Goal: Obtain resource: Obtain resource

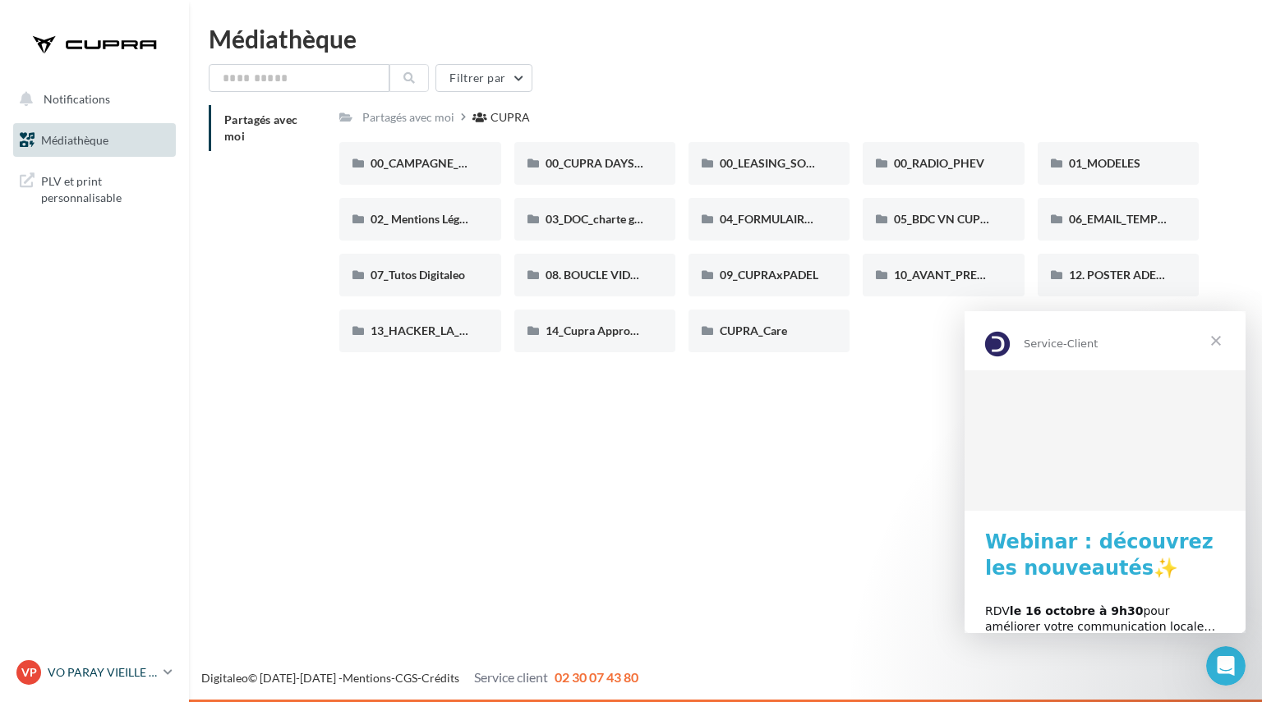
click at [122, 671] on p "VO PARAY VIEILLE POSTE" at bounding box center [102, 672] width 109 height 16
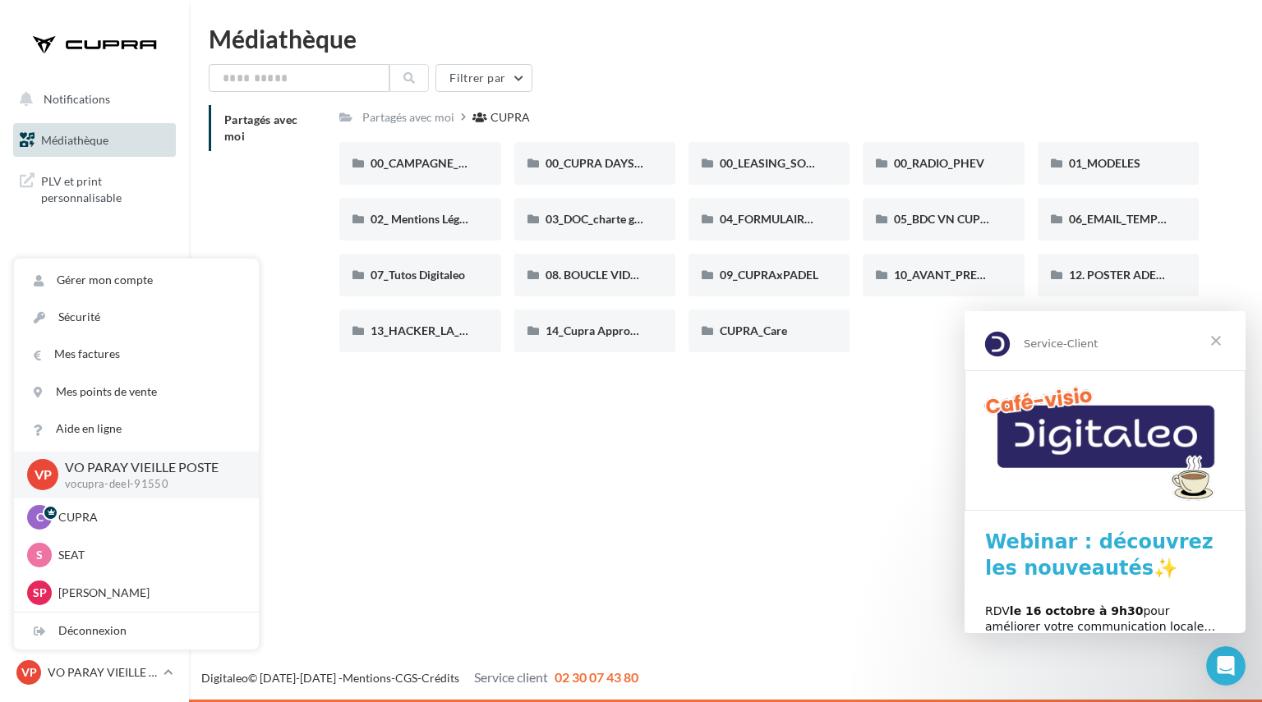
click at [407, 581] on div "Notifications Mes cibles Médiathèque" at bounding box center [631, 351] width 1262 height 702
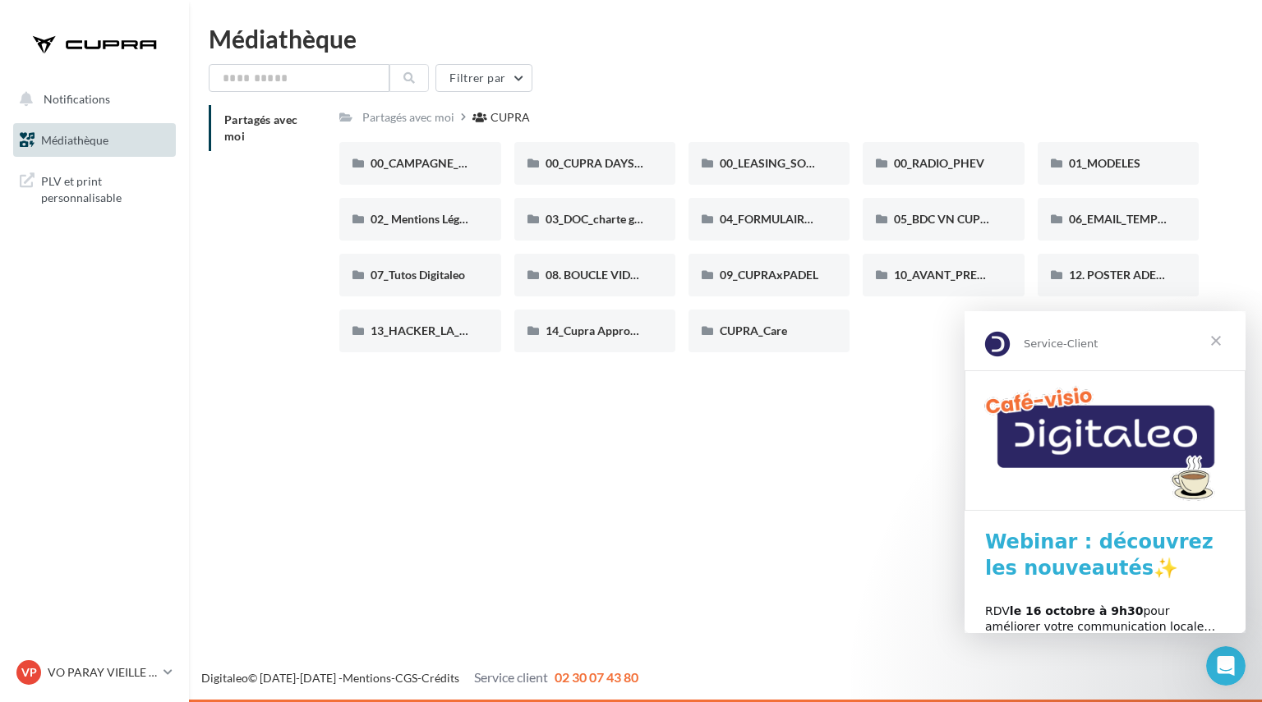
click at [844, 535] on div "Notifications Mes cibles Médiathèque" at bounding box center [631, 351] width 1262 height 702
click at [1218, 334] on span "Fermer" at bounding box center [1215, 340] width 59 height 59
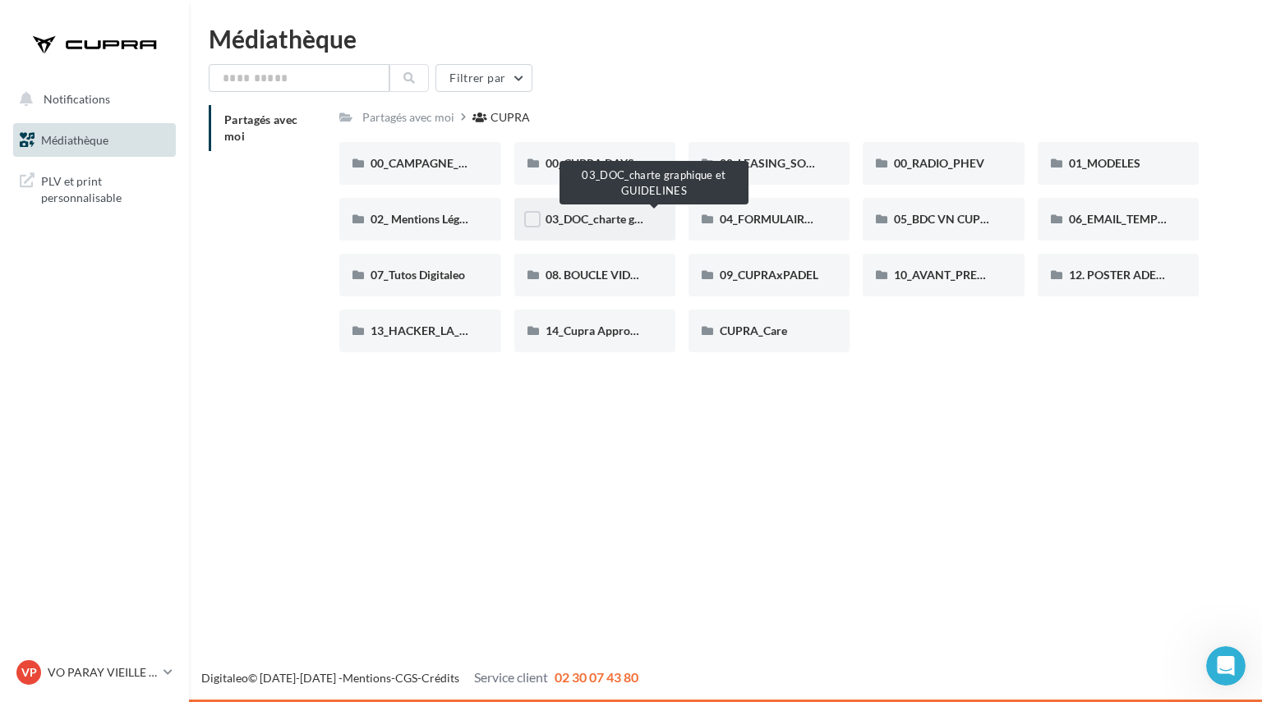
click at [568, 214] on span "03_DOC_charte graphique et GUIDELINES" at bounding box center [652, 219] width 215 height 14
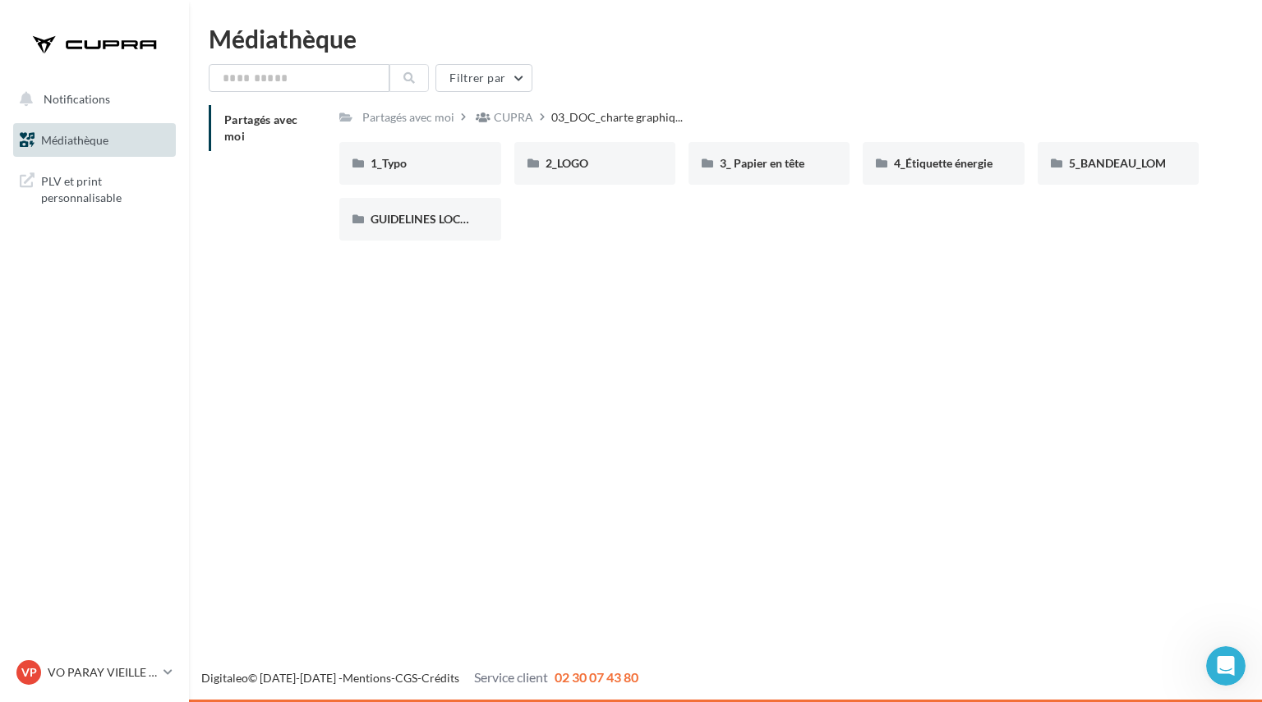
click at [540, 122] on icon at bounding box center [542, 116] width 5 height 11
click at [504, 122] on div "CUPRA" at bounding box center [513, 117] width 39 height 16
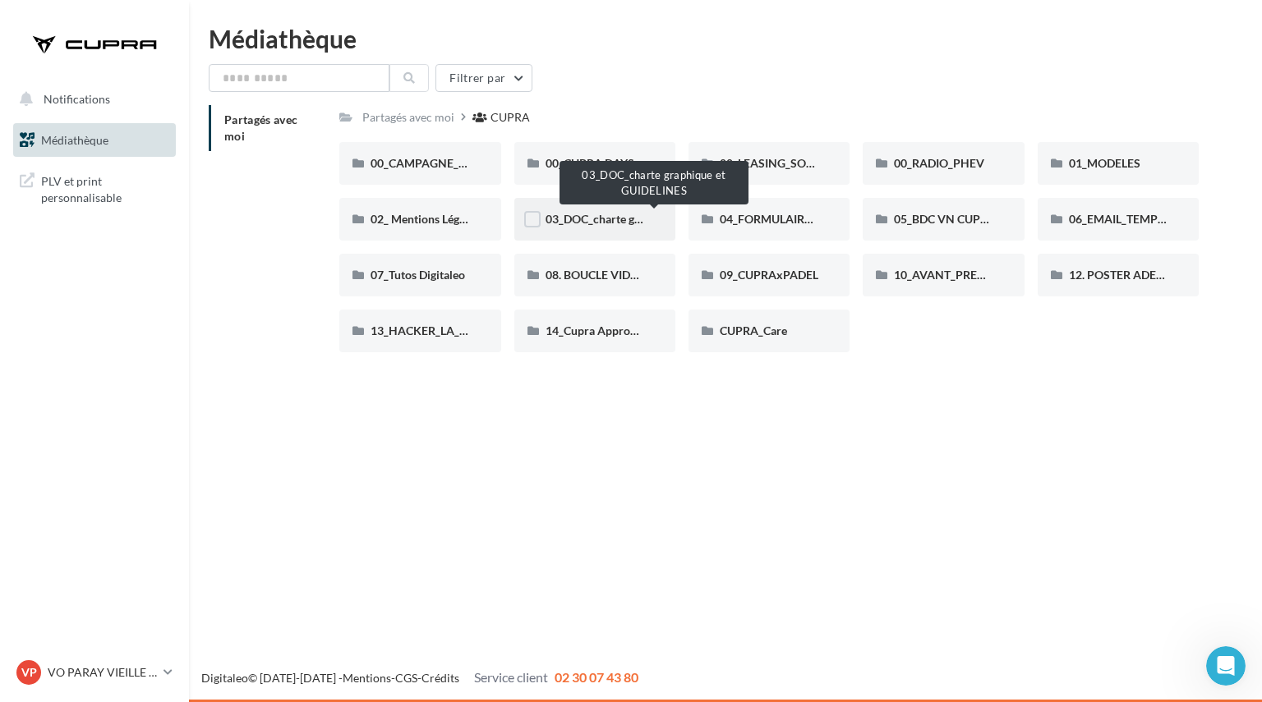
click at [575, 216] on span "03_DOC_charte graphique et GUIDELINES" at bounding box center [652, 219] width 215 height 14
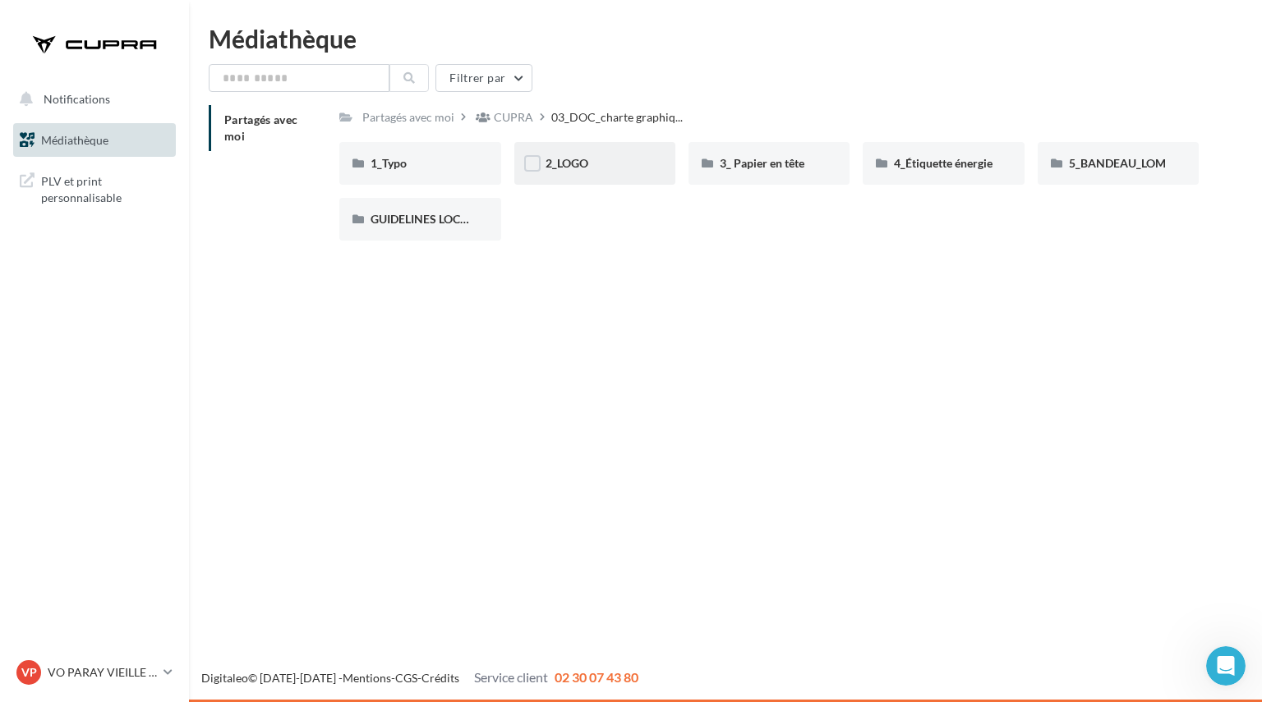
click at [592, 163] on div "2_LOGO" at bounding box center [594, 163] width 99 height 16
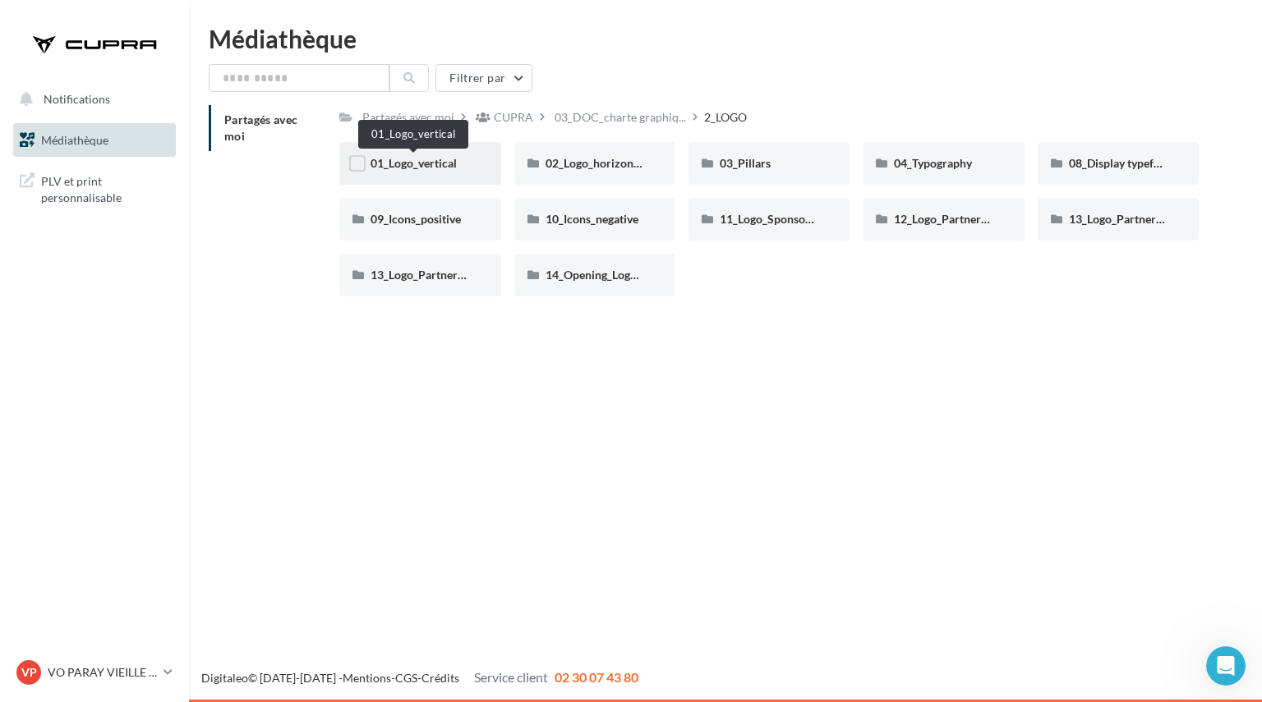
click at [427, 167] on span "01_Logo_vertical" at bounding box center [413, 163] width 86 height 14
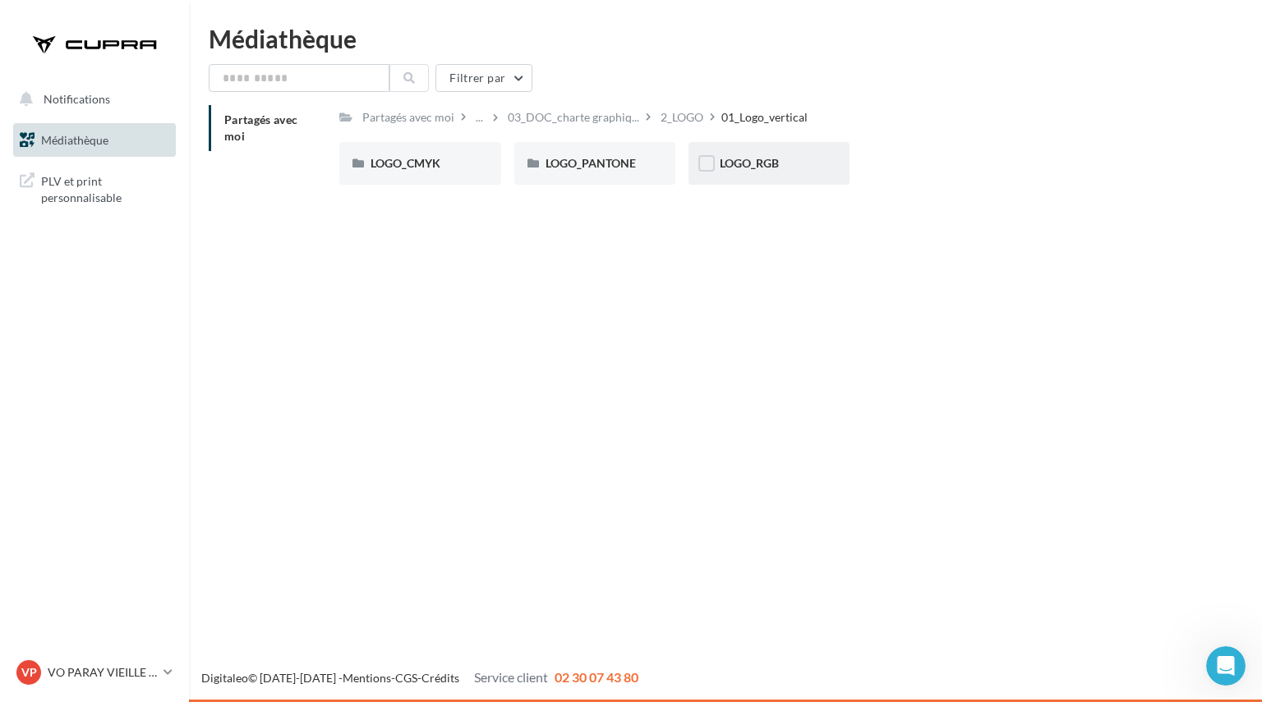
click at [782, 167] on div "LOGO_RGB" at bounding box center [768, 163] width 99 height 16
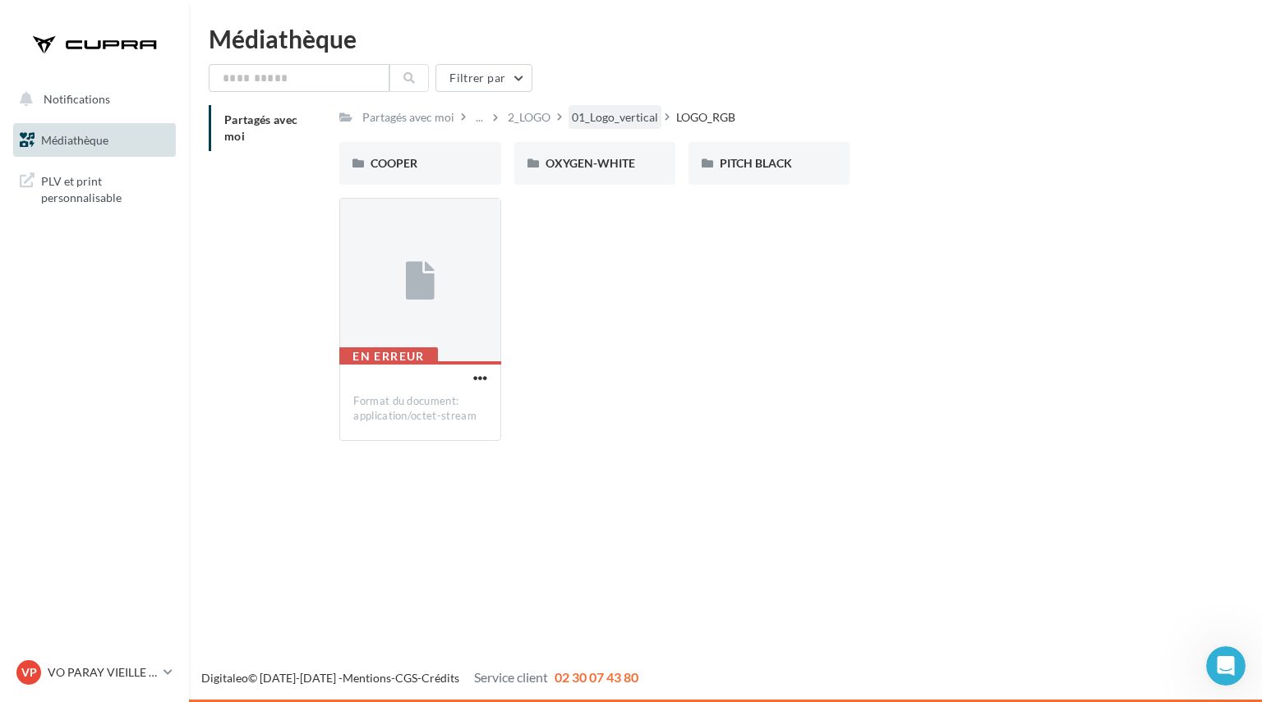
click at [608, 122] on div "01_Logo_vertical" at bounding box center [615, 117] width 86 height 16
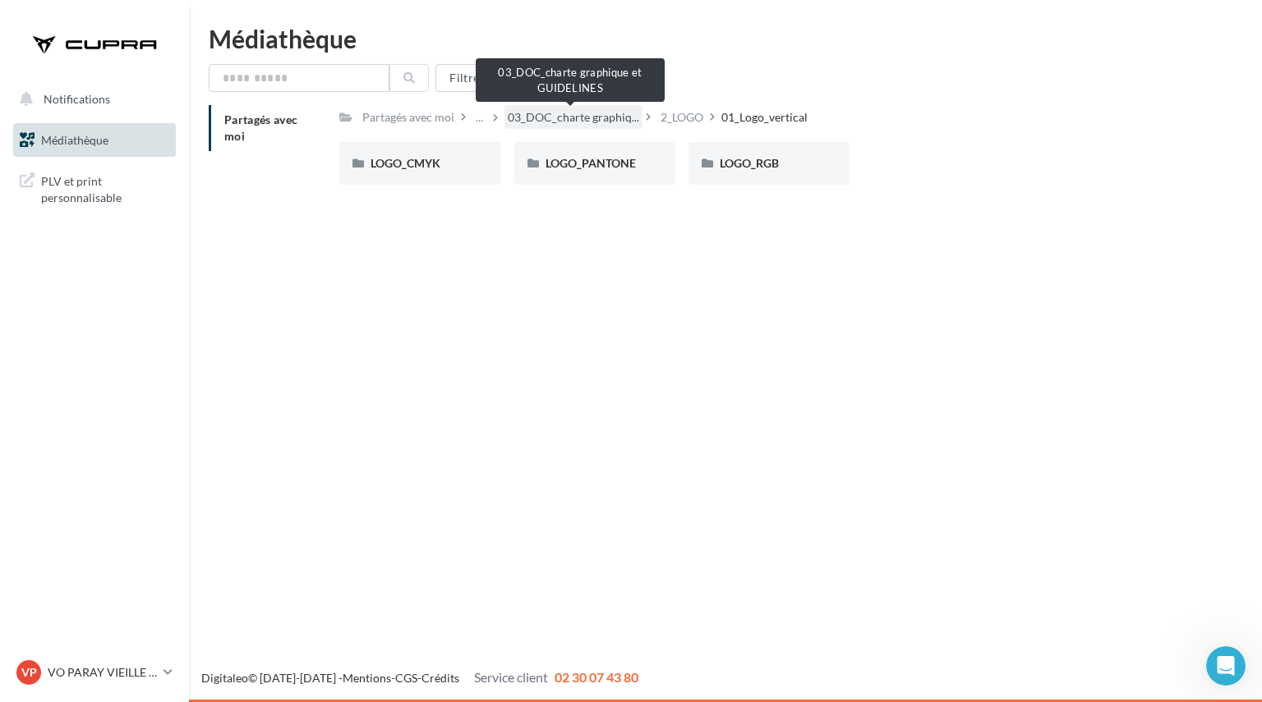
click at [562, 119] on span "03_DOC_charte graphiq..." at bounding box center [573, 117] width 131 height 16
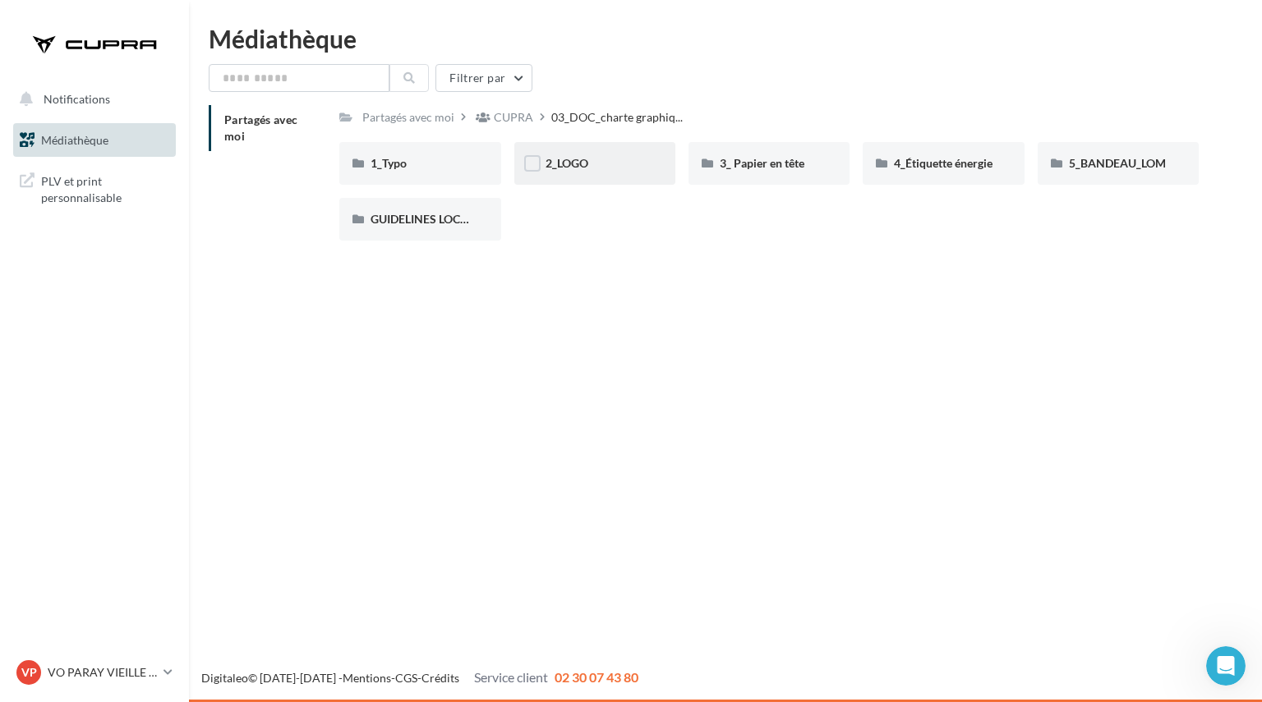
click at [572, 155] on div "2_LOGO" at bounding box center [594, 163] width 99 height 16
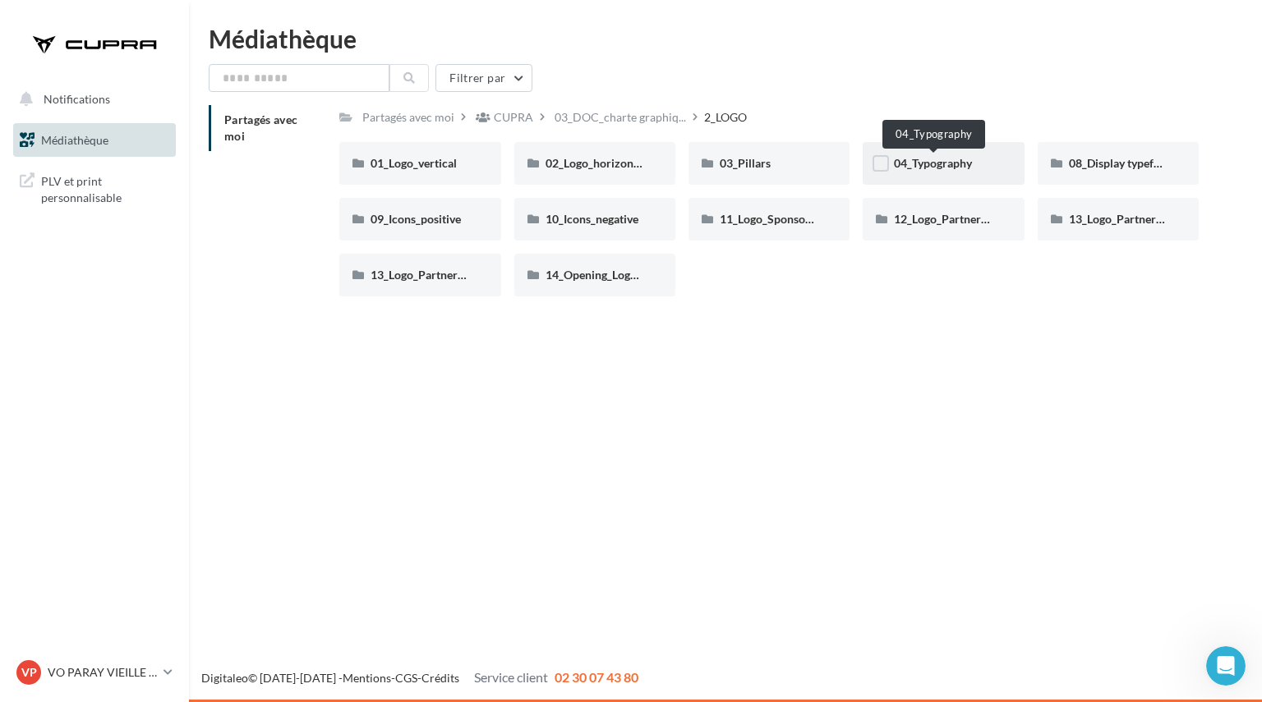
click at [944, 163] on span "04_Typography" at bounding box center [933, 163] width 78 height 14
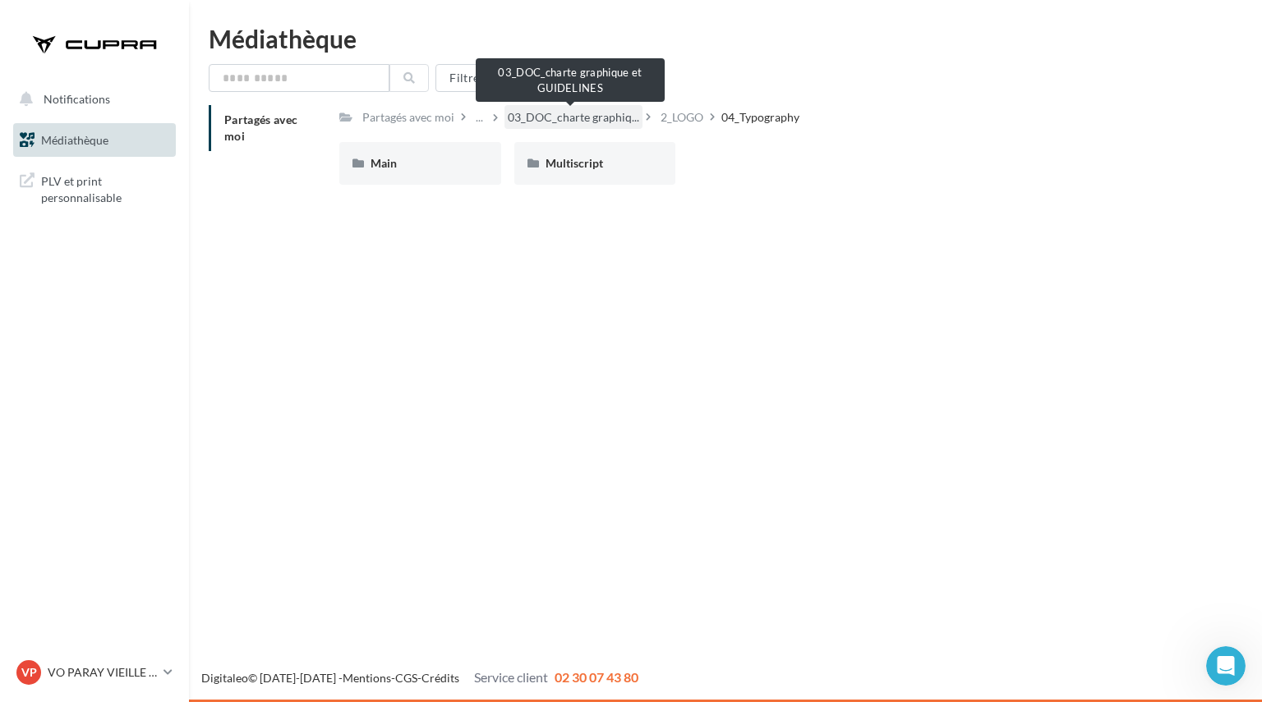
click at [603, 122] on span "03_DOC_charte graphiq..." at bounding box center [573, 117] width 131 height 16
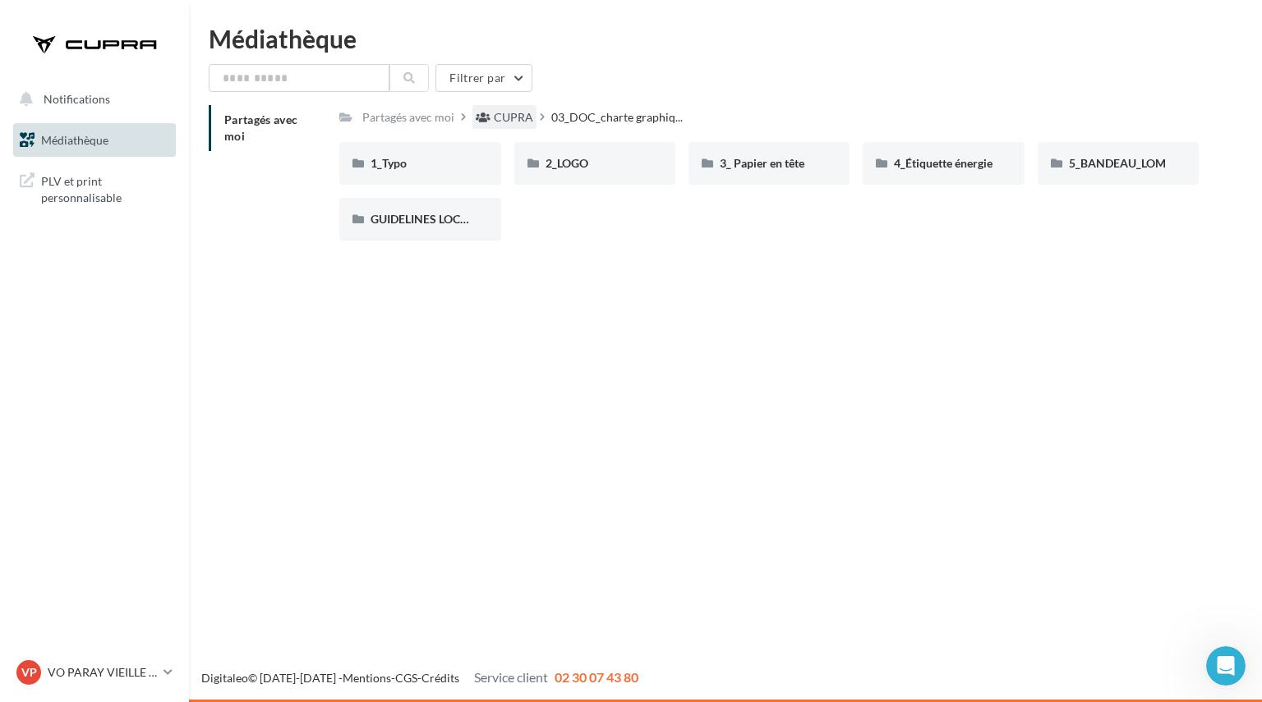
click at [509, 120] on div "CUPRA" at bounding box center [513, 117] width 39 height 16
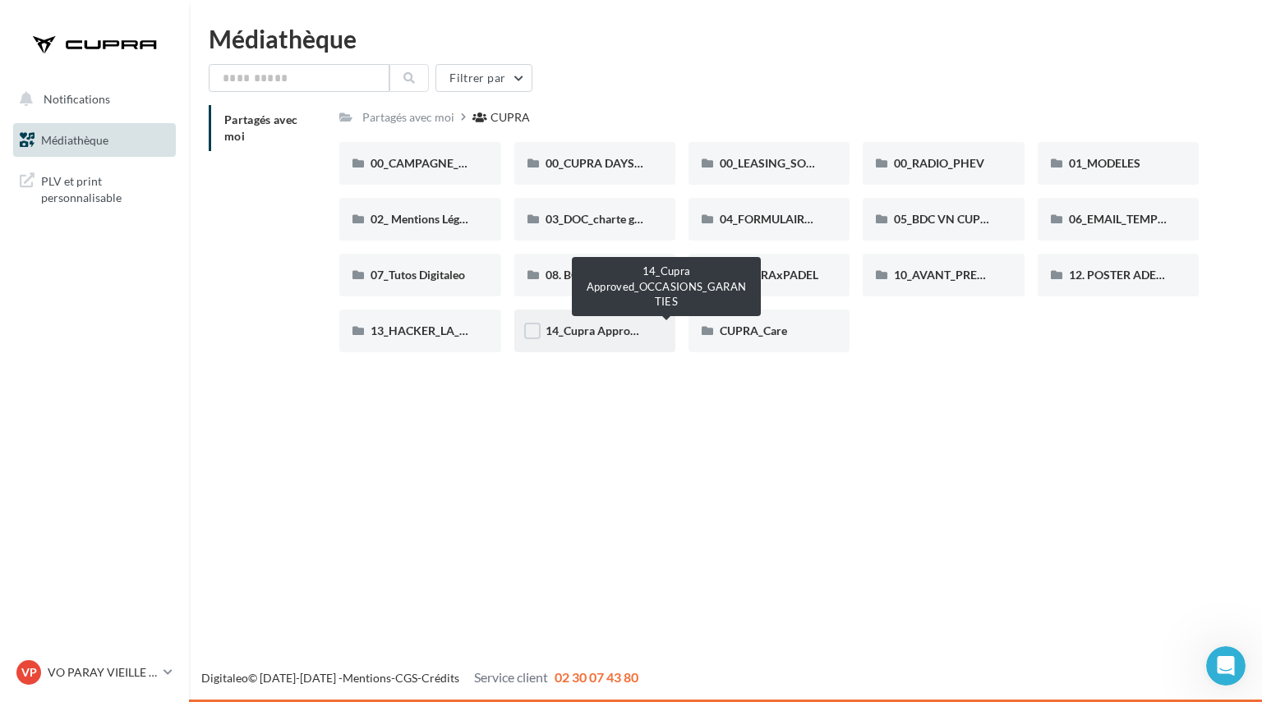
click at [612, 331] on span "14_Cupra Approved_OCCASIONS_GARANTIES" at bounding box center [666, 331] width 243 height 14
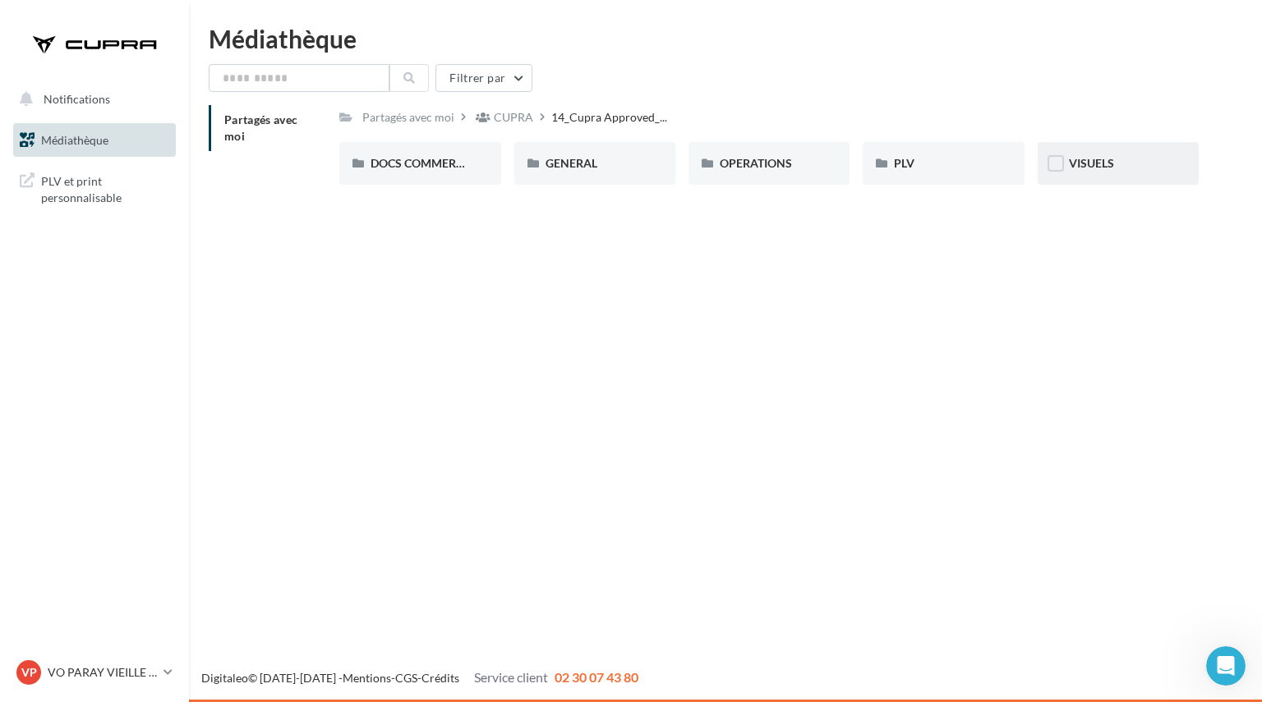
click at [1158, 159] on div "VISUELS" at bounding box center [1118, 163] width 99 height 16
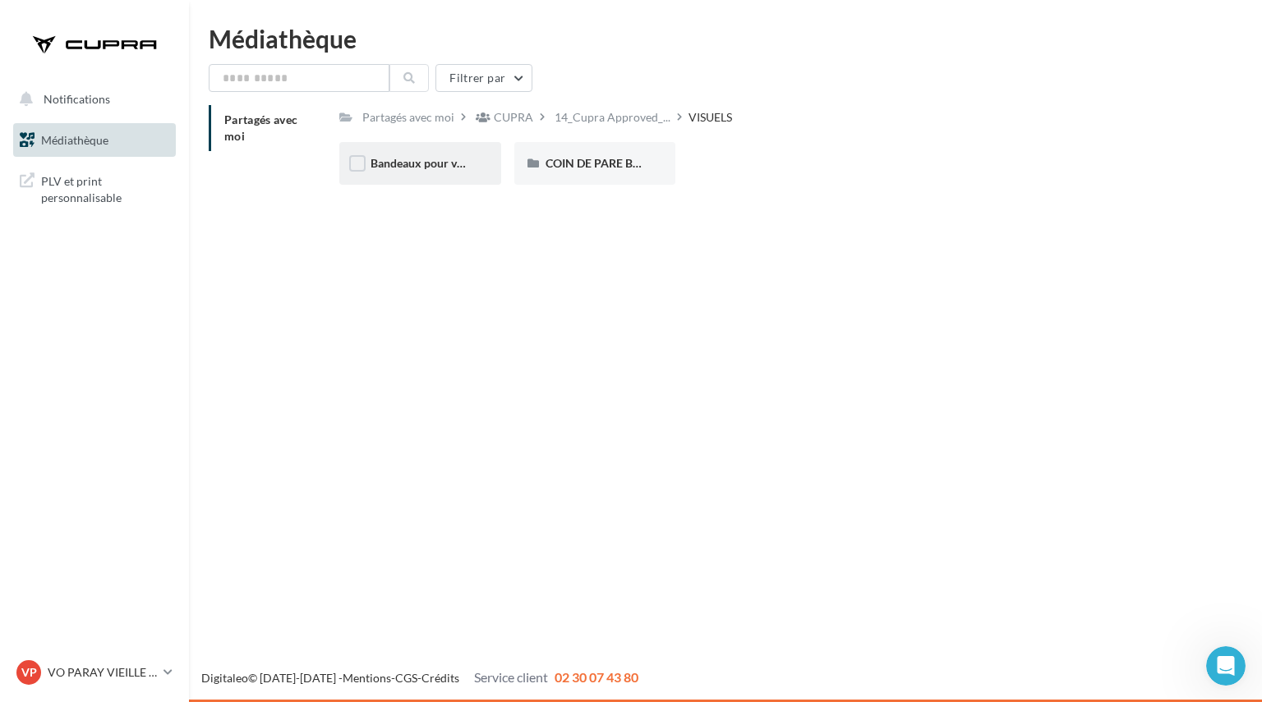
click at [436, 172] on div "Bandeaux pour véhicules en ligne" at bounding box center [419, 163] width 99 height 16
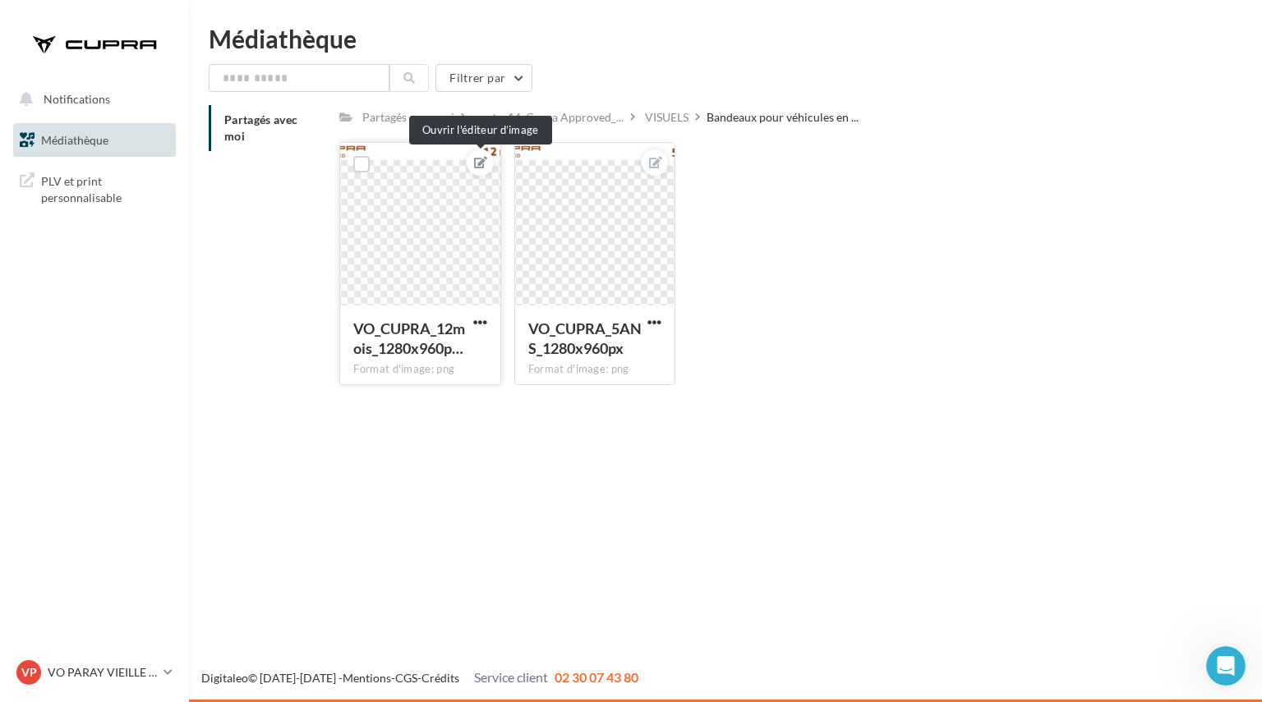
click at [478, 162] on icon at bounding box center [480, 162] width 13 height 11
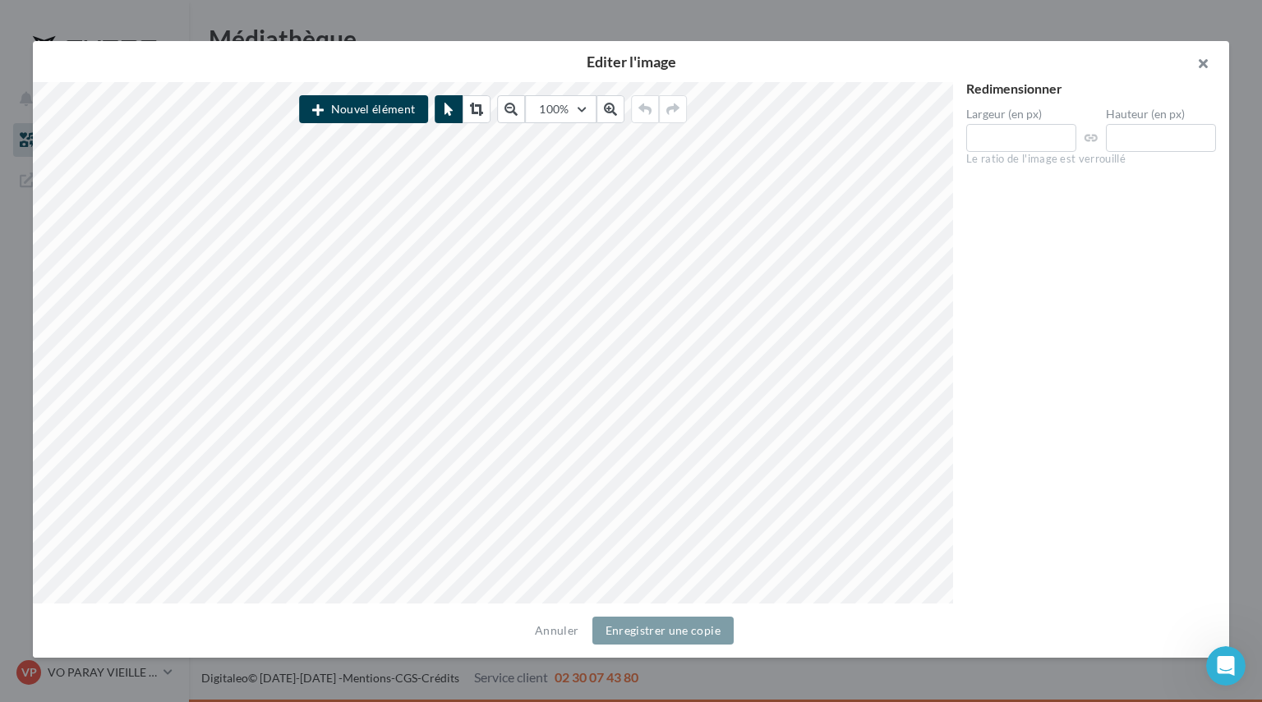
click at [1210, 64] on button "button" at bounding box center [1196, 65] width 66 height 49
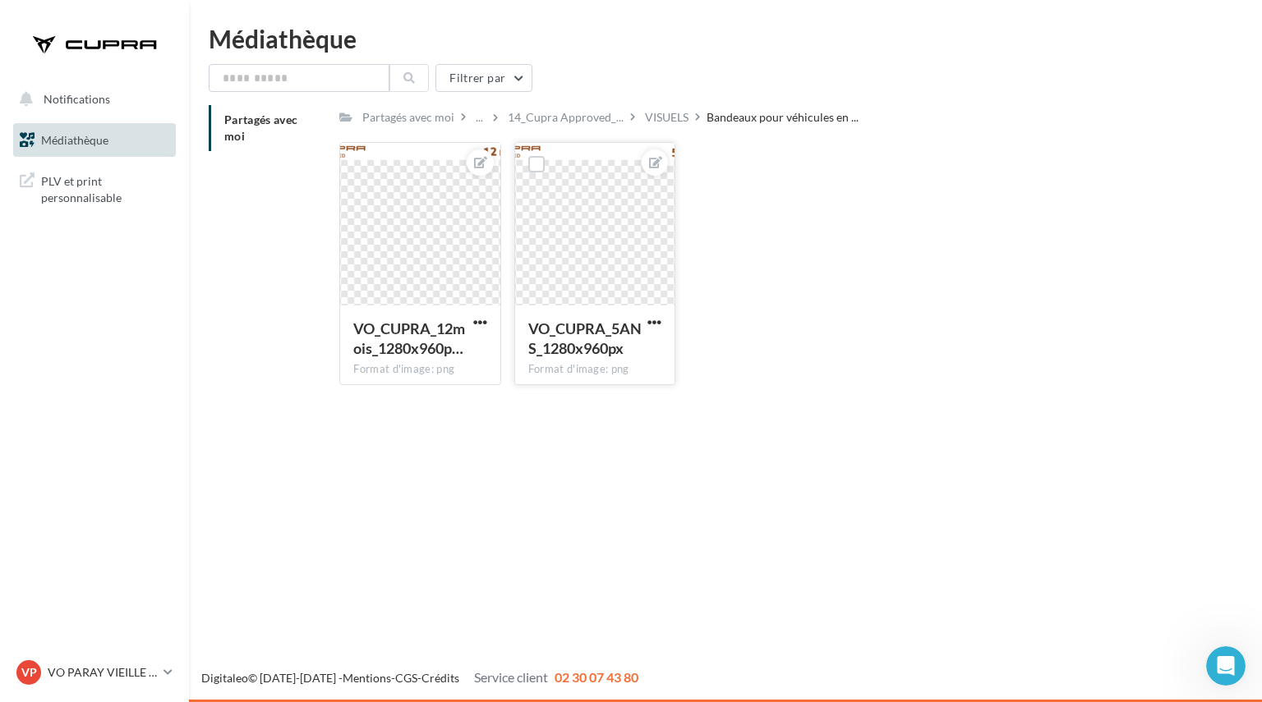
click at [629, 258] on div at bounding box center [594, 225] width 159 height 164
click at [660, 158] on icon at bounding box center [655, 162] width 13 height 11
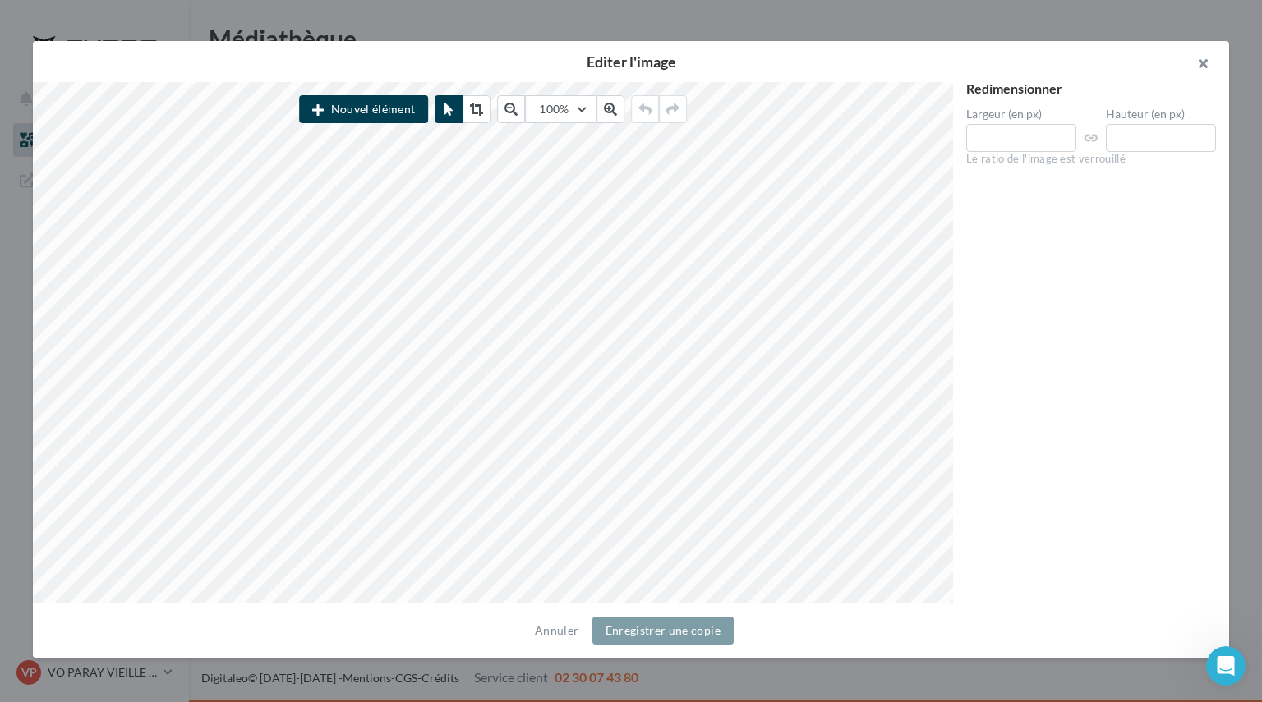
click at [1202, 65] on button "button" at bounding box center [1196, 65] width 66 height 49
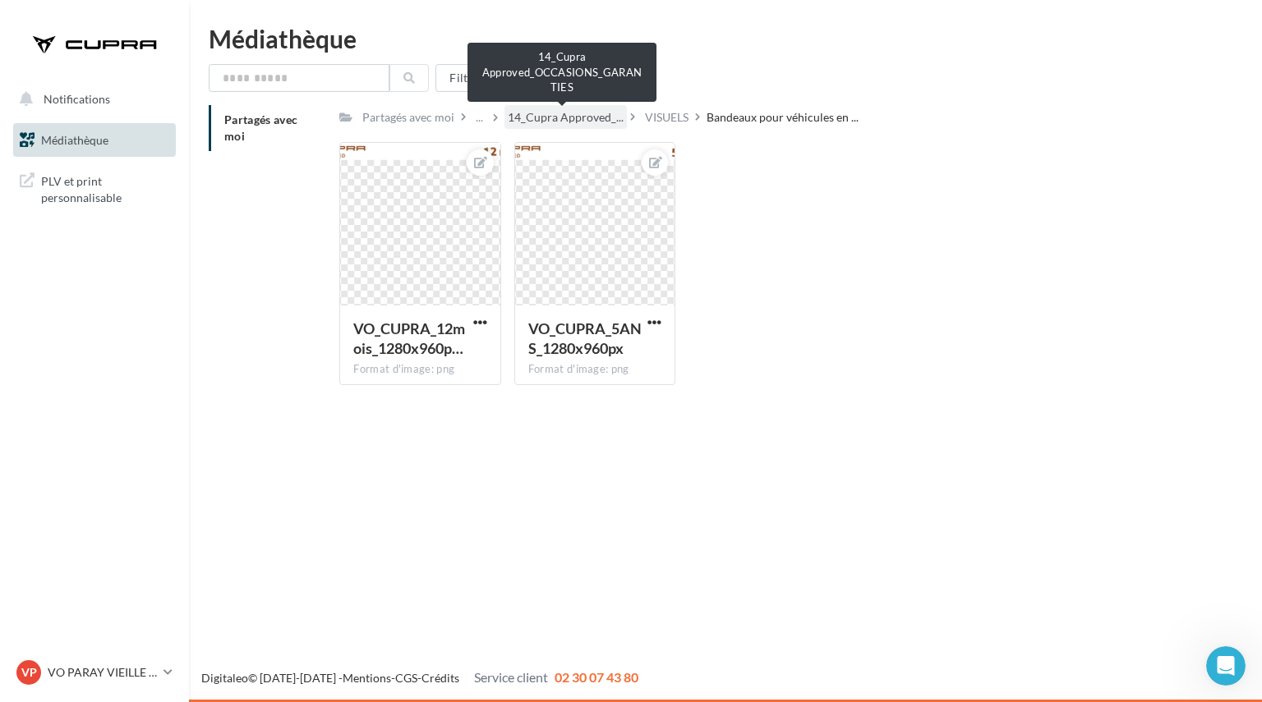
click at [584, 123] on span "14_Cupra Approved_..." at bounding box center [566, 117] width 116 height 16
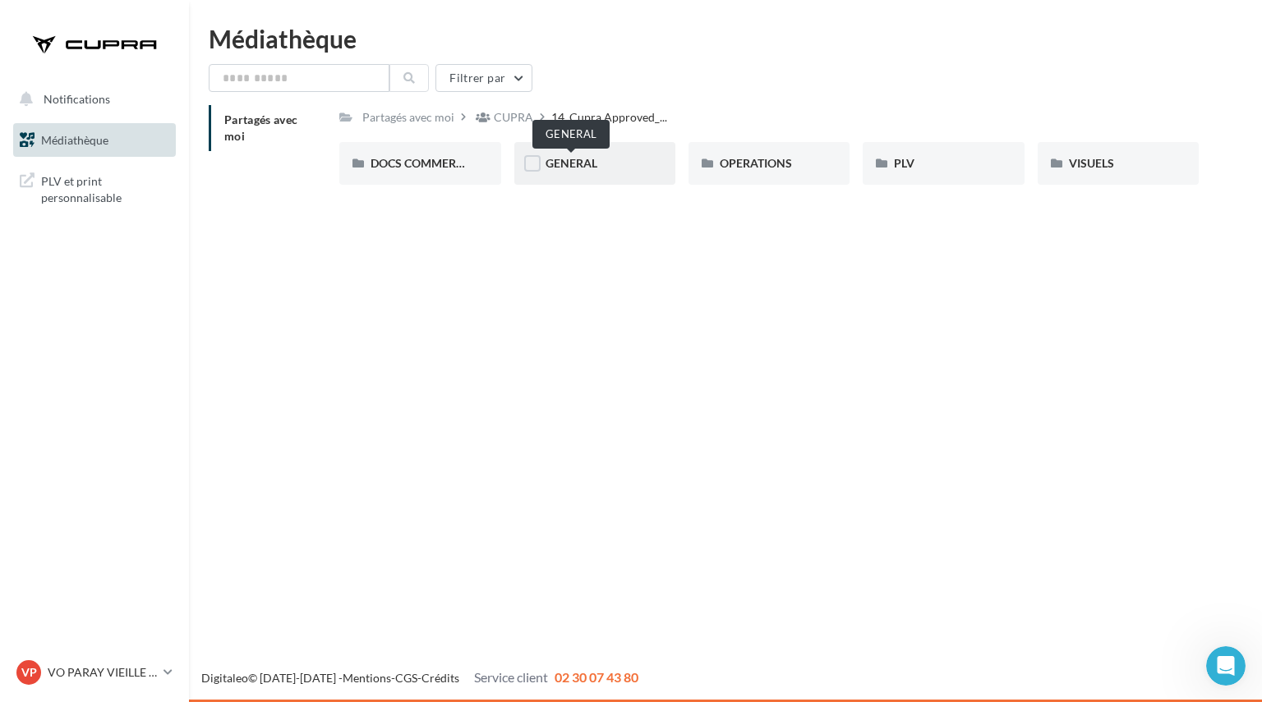
click at [592, 156] on div "GENERAL" at bounding box center [594, 163] width 99 height 16
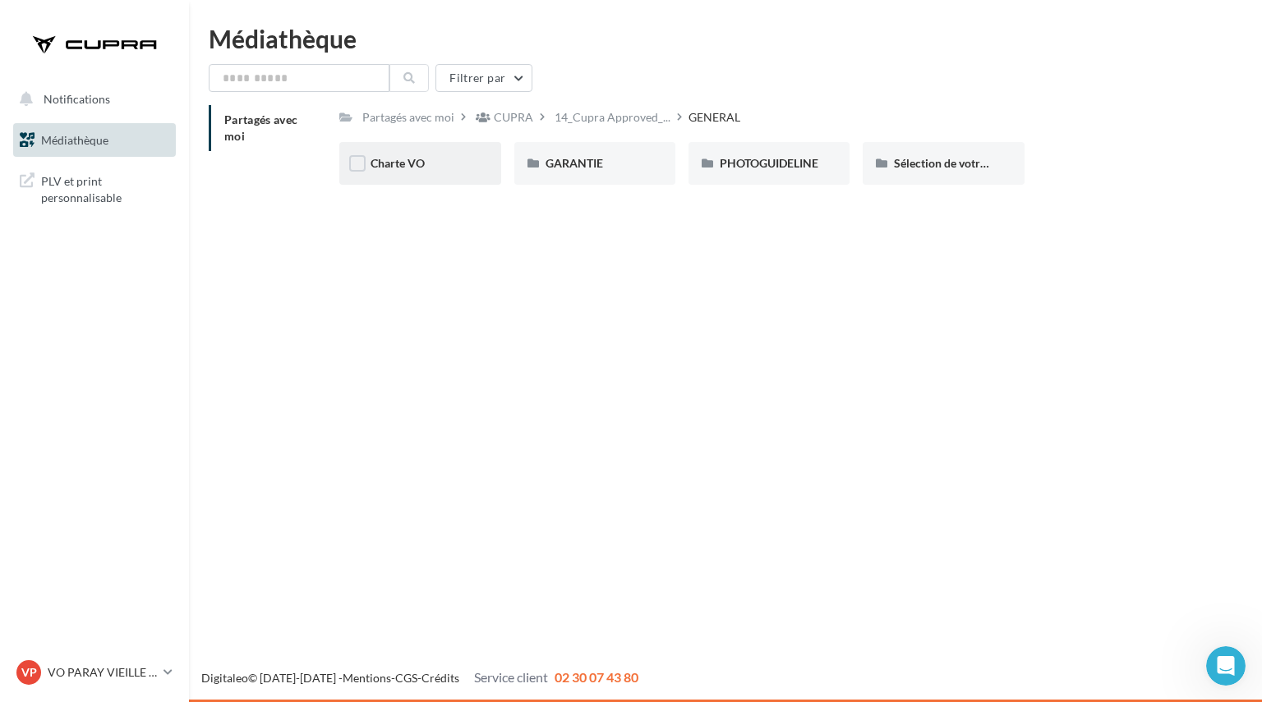
click at [430, 164] on div "Charte VO" at bounding box center [419, 163] width 99 height 16
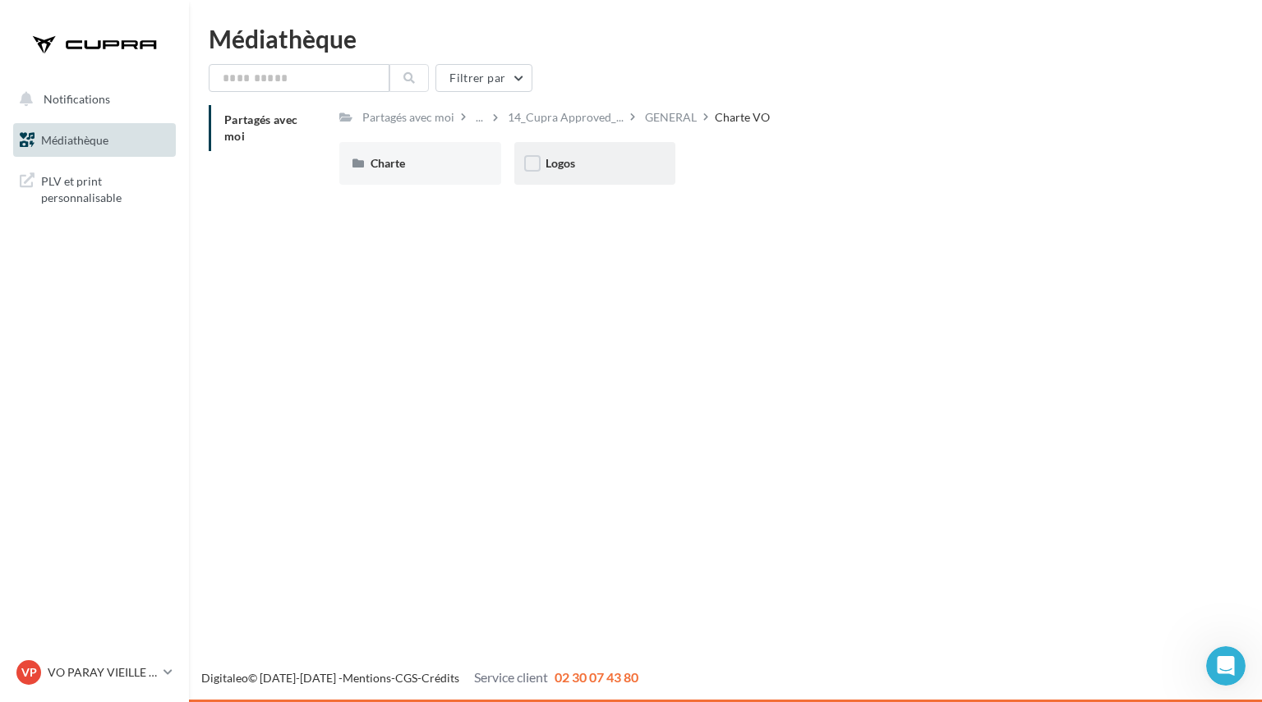
click at [588, 168] on div "Logos" at bounding box center [594, 163] width 99 height 16
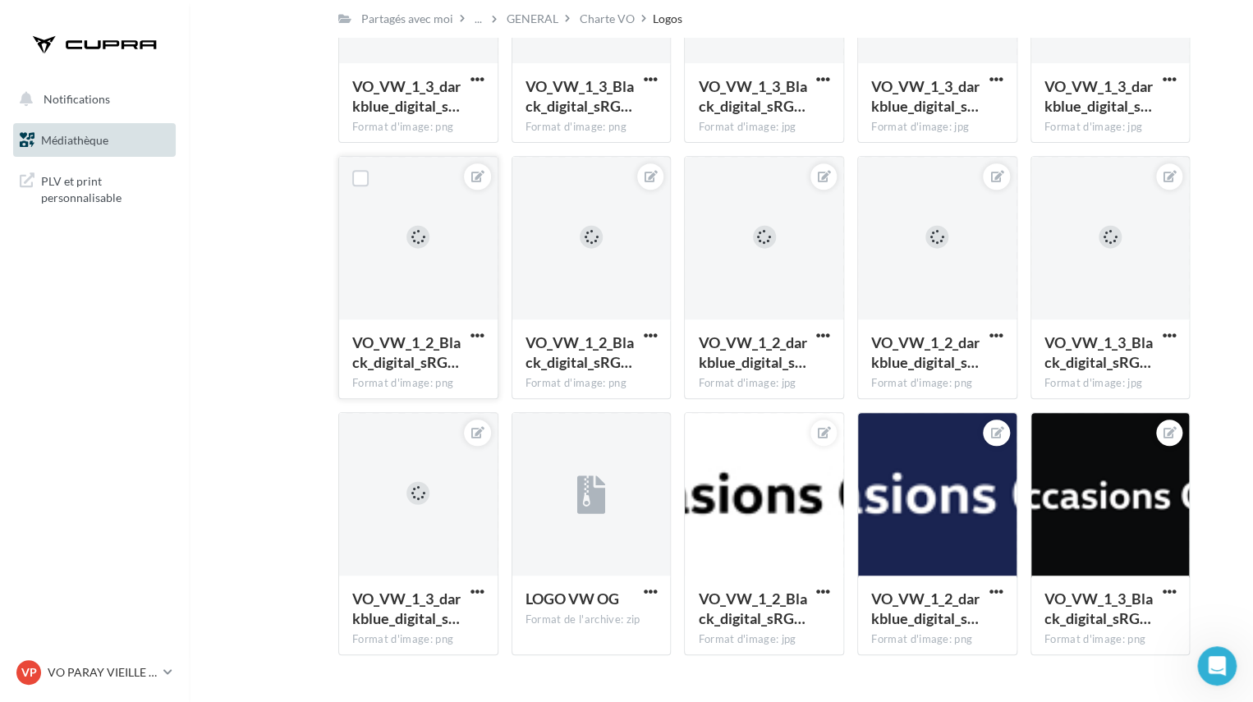
scroll to position [278, 0]
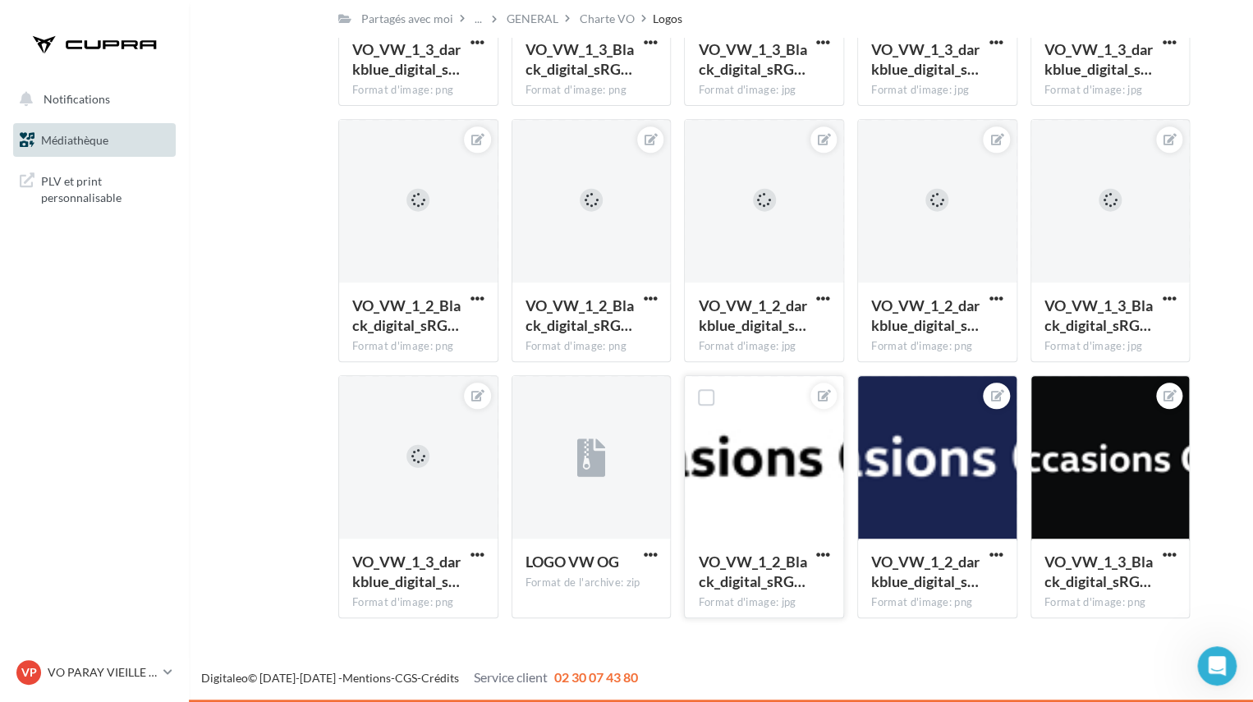
click at [747, 465] on div at bounding box center [764, 458] width 159 height 164
click at [827, 400] on icon at bounding box center [824, 395] width 13 height 11
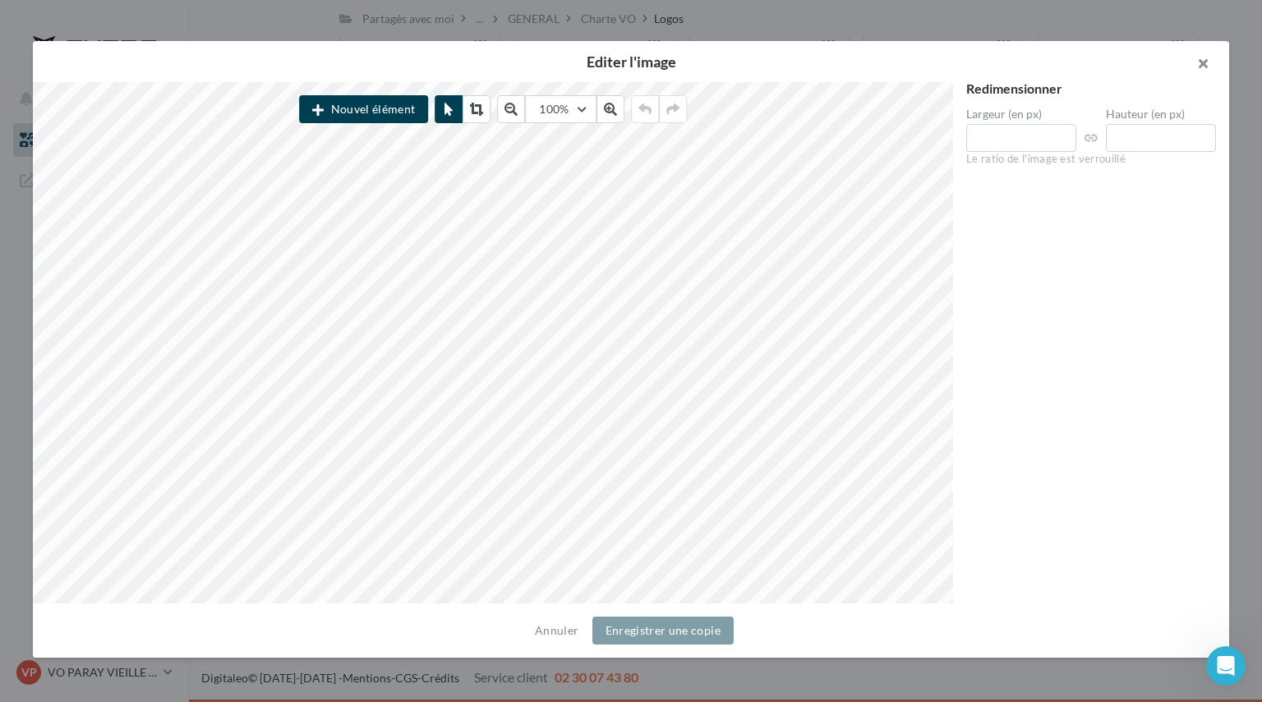
click at [1200, 62] on button "button" at bounding box center [1196, 65] width 66 height 49
